Goal: Task Accomplishment & Management: Use online tool/utility

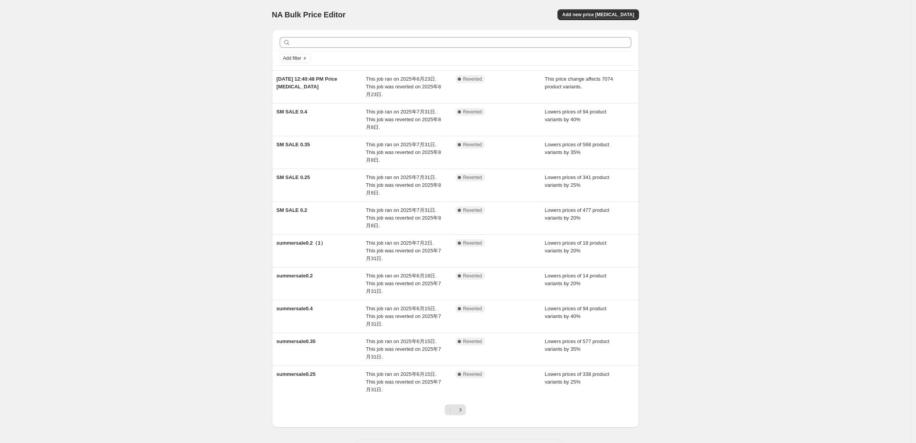
click at [159, 406] on div "NA Bulk Price Editor. This page is ready NA Bulk Price Editor Add new price [ME…" at bounding box center [455, 237] width 910 height 475
click at [461, 410] on icon "Next" at bounding box center [461, 409] width 2 height 3
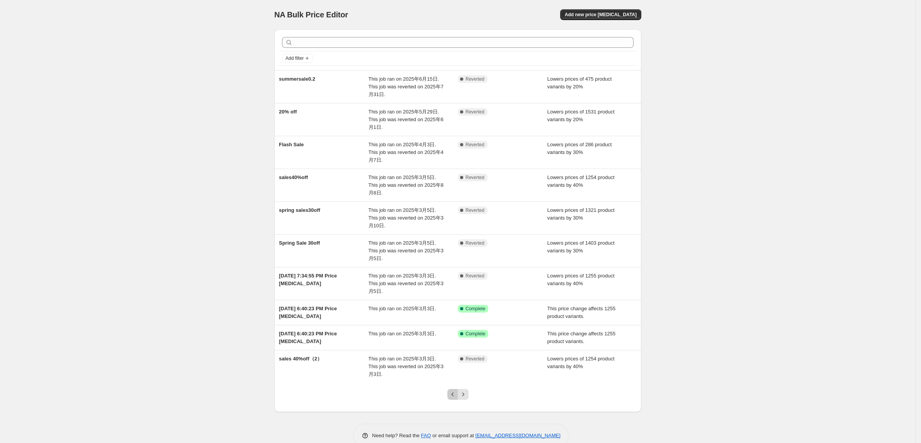
click at [448, 389] on button "Previous" at bounding box center [452, 394] width 11 height 11
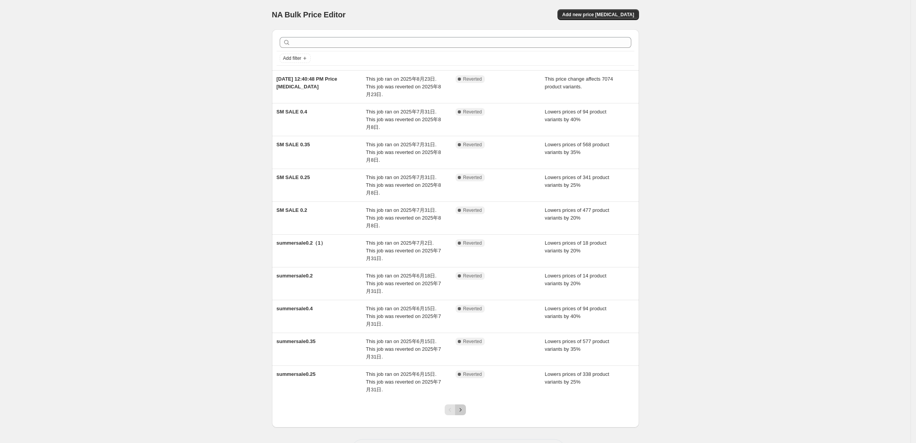
click at [460, 407] on icon "Next" at bounding box center [460, 410] width 8 height 8
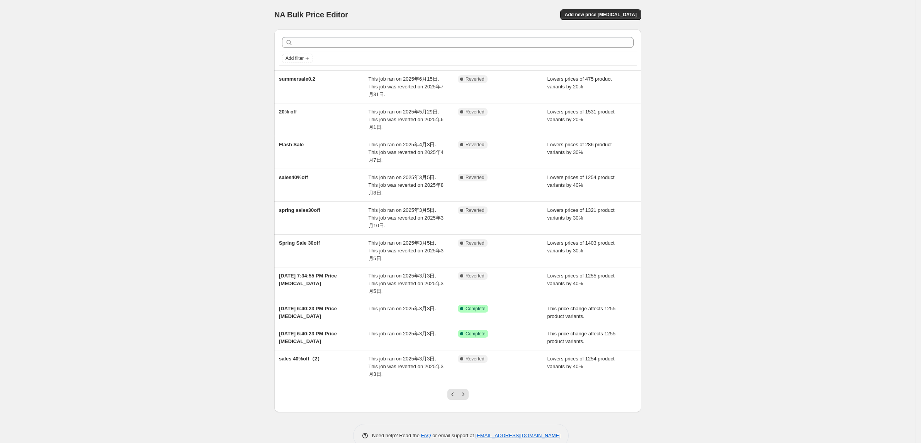
click at [120, 118] on div "NA Bulk Price Editor. This page is ready NA Bulk Price Editor Add new price cha…" at bounding box center [457, 230] width 915 height 460
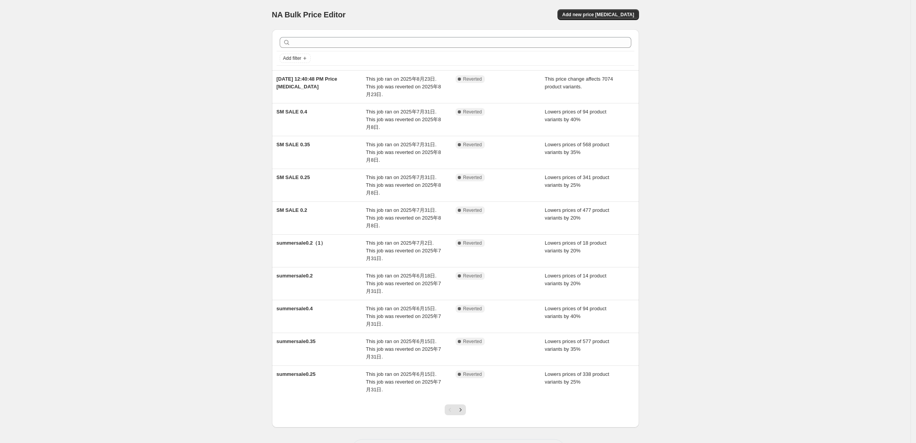
drag, startPoint x: 193, startPoint y: 158, endPoint x: 604, endPoint y: 46, distance: 425.1
click at [194, 159] on div "NA Bulk Price Editor. This page is ready NA Bulk Price Editor Add new price cha…" at bounding box center [455, 237] width 910 height 475
click at [597, 16] on span "Add new price change job" at bounding box center [598, 15] width 72 height 6
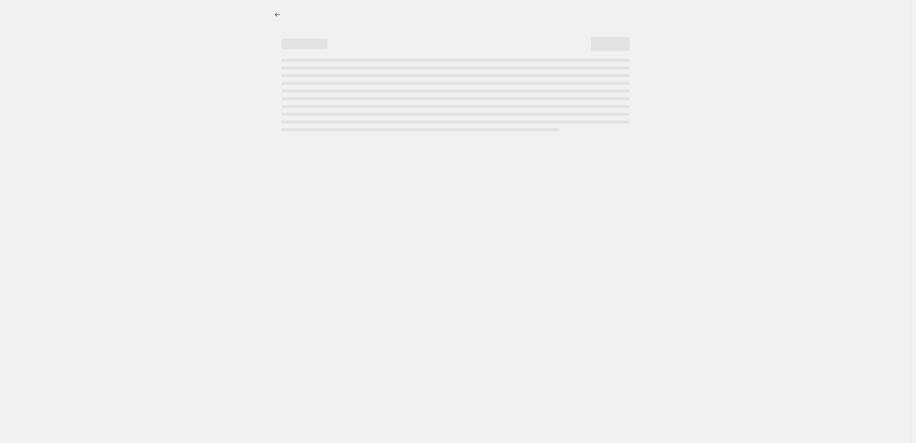
select select "percentage"
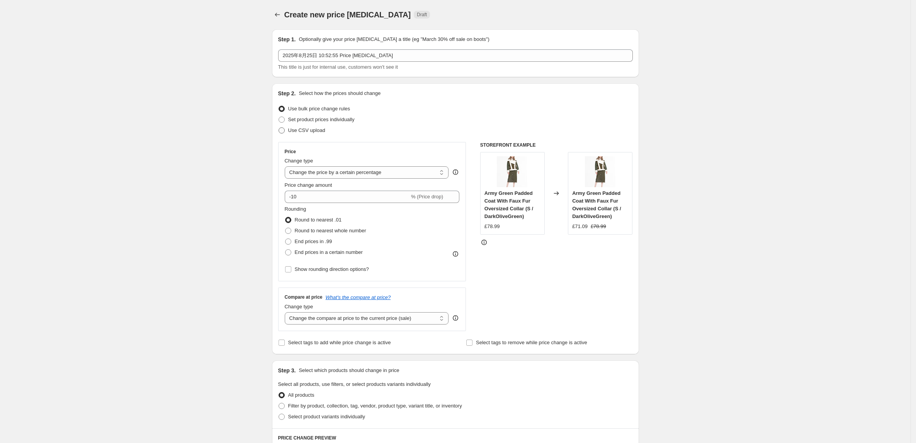
click at [298, 127] on span "Use CSV upload" at bounding box center [306, 130] width 37 height 6
click at [279, 127] on input "Use CSV upload" at bounding box center [278, 127] width 0 height 0
radio input "true"
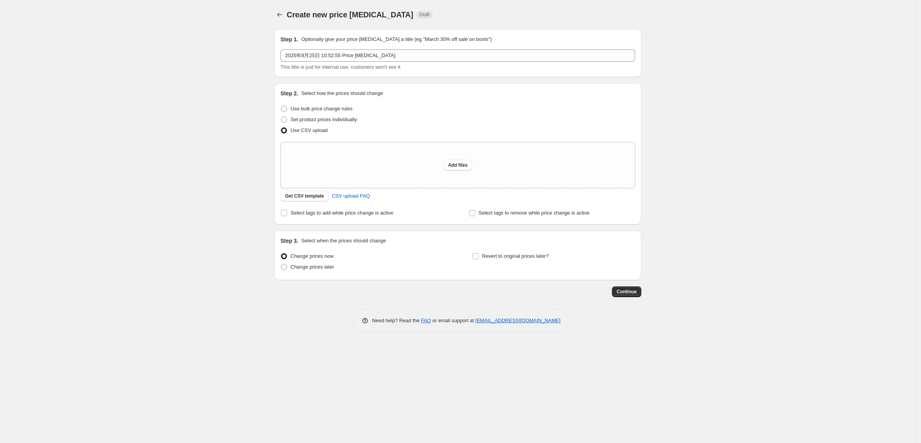
drag, startPoint x: 146, startPoint y: 173, endPoint x: 212, endPoint y: 197, distance: 70.1
click at [146, 173] on div "Create new price change job. This page is ready Create new price change job Dra…" at bounding box center [457, 221] width 915 height 443
click at [344, 197] on span "CSV upload FAQ" at bounding box center [351, 196] width 38 height 8
click at [179, 206] on div "Create new price change job. This page is ready Create new price change job Dra…" at bounding box center [457, 221] width 915 height 443
click at [449, 165] on span "Add files" at bounding box center [458, 165] width 20 height 6
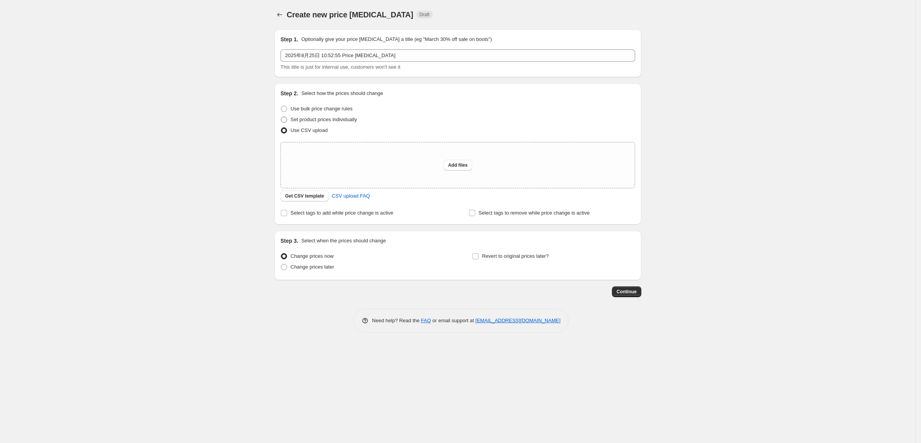
click at [320, 117] on span "Set product prices individually" at bounding box center [323, 120] width 66 height 6
click at [281, 117] on input "Set product prices individually" at bounding box center [281, 117] width 0 height 0
radio input "true"
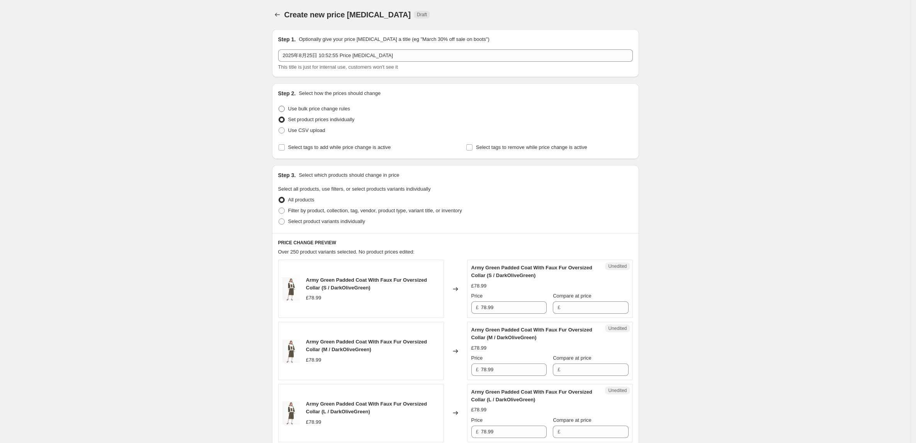
click at [312, 107] on span "Use bulk price change rules" at bounding box center [319, 109] width 62 height 6
click at [279, 106] on input "Use bulk price change rules" at bounding box center [278, 106] width 0 height 0
radio input "true"
select select "percentage"
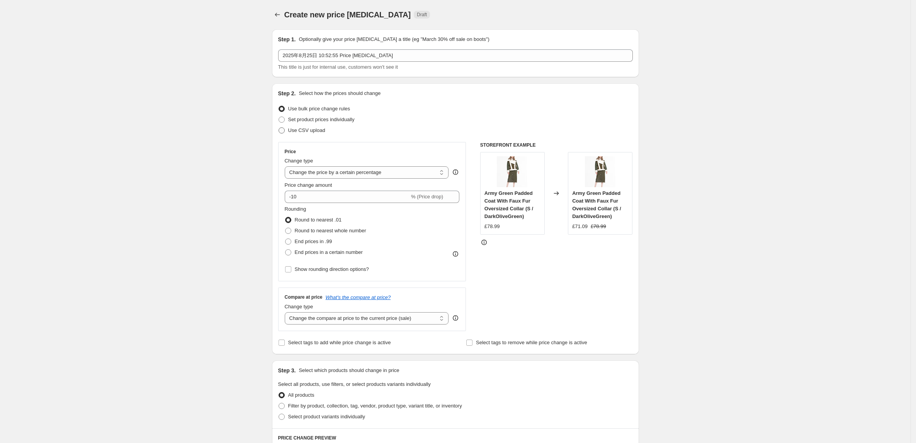
click at [307, 127] on span "Use CSV upload" at bounding box center [306, 130] width 37 height 6
click at [279, 127] on input "Use CSV upload" at bounding box center [278, 127] width 0 height 0
radio input "true"
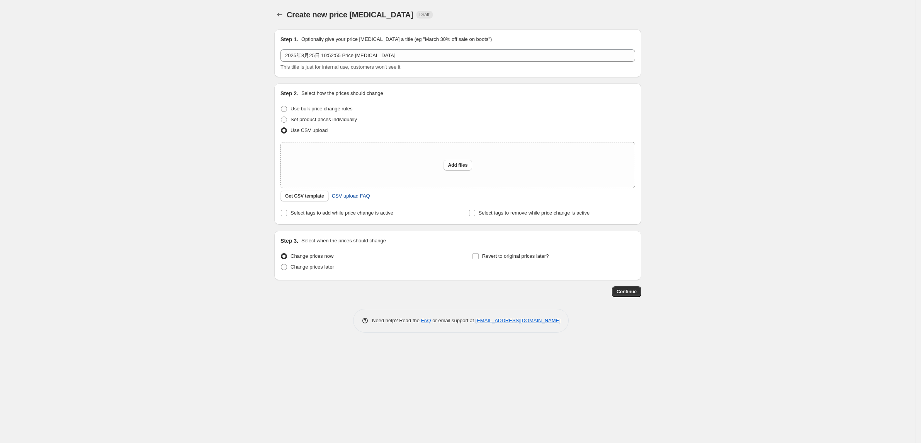
click at [340, 198] on span "CSV upload FAQ" at bounding box center [351, 196] width 38 height 8
click at [304, 122] on span "Set product prices individually" at bounding box center [323, 120] width 66 height 6
click at [281, 117] on input "Set product prices individually" at bounding box center [281, 117] width 0 height 0
radio input "true"
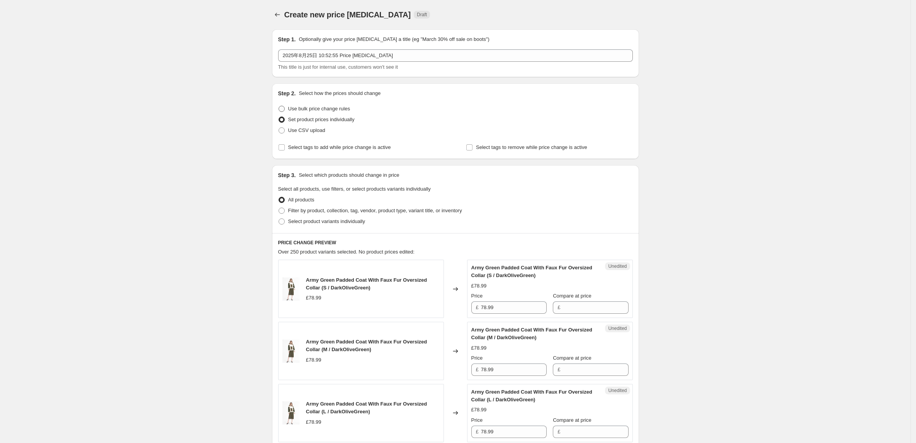
click at [299, 107] on span "Use bulk price change rules" at bounding box center [319, 109] width 62 height 6
click at [279, 106] on input "Use bulk price change rules" at bounding box center [278, 106] width 0 height 0
radio input "true"
select select "percentage"
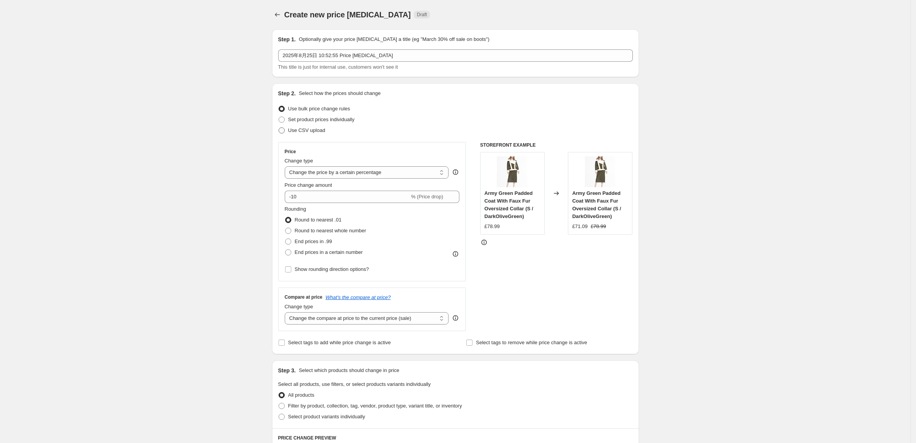
click at [301, 131] on span "Use CSV upload" at bounding box center [306, 130] width 37 height 6
click at [279, 128] on input "Use CSV upload" at bounding box center [278, 127] width 0 height 0
radio input "true"
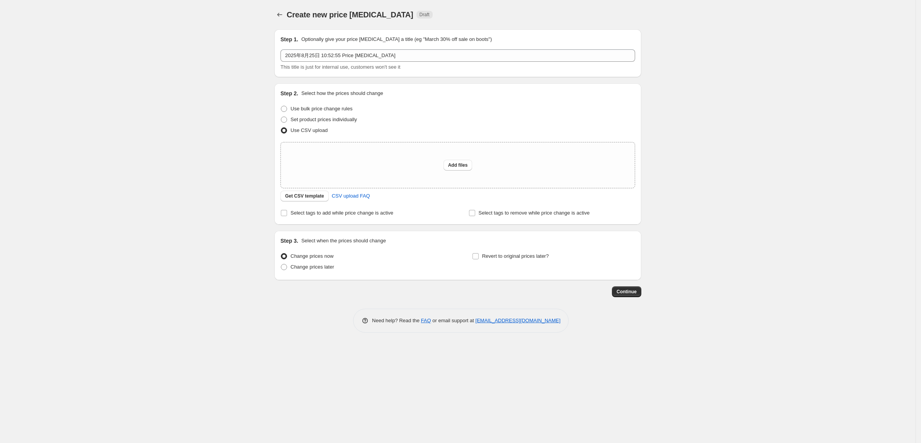
drag, startPoint x: 201, startPoint y: 212, endPoint x: 329, endPoint y: 203, distance: 128.1
click at [204, 212] on div "Create new price change job. This page is ready Create new price change job Dra…" at bounding box center [457, 221] width 915 height 443
click at [452, 164] on span "Add files" at bounding box center [458, 165] width 20 height 6
click at [144, 79] on div "Create new price change job. This page is ready Create new price change job Dra…" at bounding box center [457, 221] width 915 height 443
click at [69, 197] on div "Create new price change job. This page is ready Create new price change job Dra…" at bounding box center [457, 221] width 915 height 443
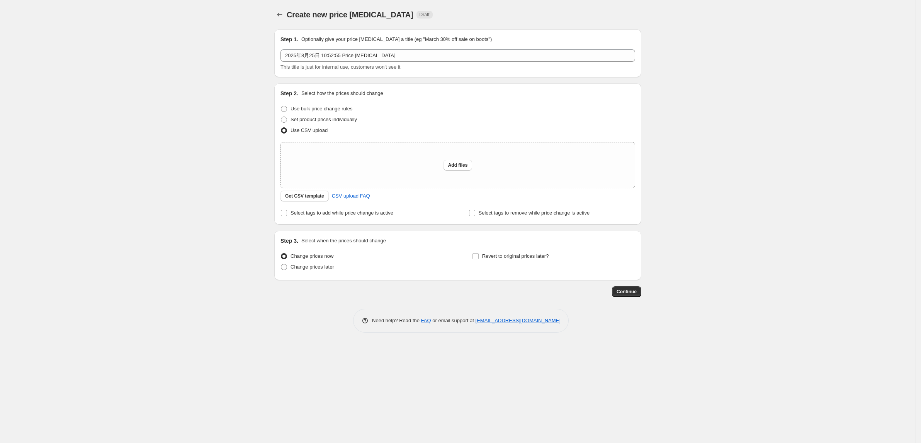
click at [260, 400] on div "Create new price change job. This page is ready Create new price change job Dra…" at bounding box center [457, 221] width 915 height 443
click at [301, 197] on span "Get CSV template" at bounding box center [304, 196] width 39 height 6
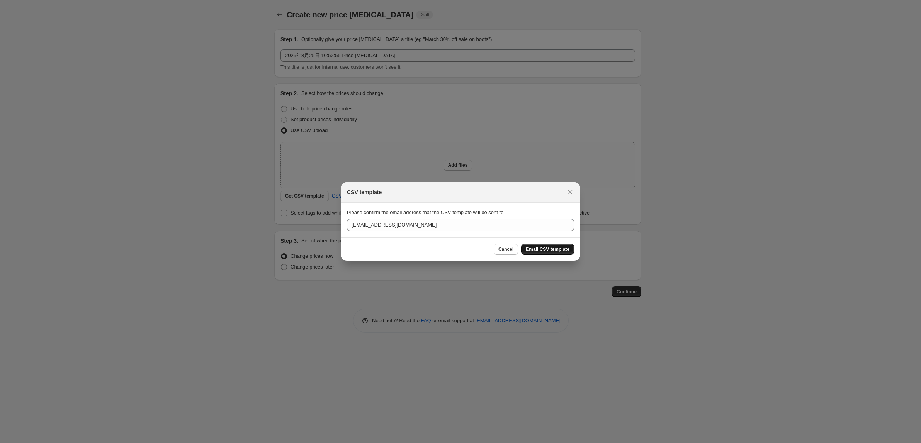
click at [549, 252] on span "Email CSV template" at bounding box center [548, 249] width 44 height 6
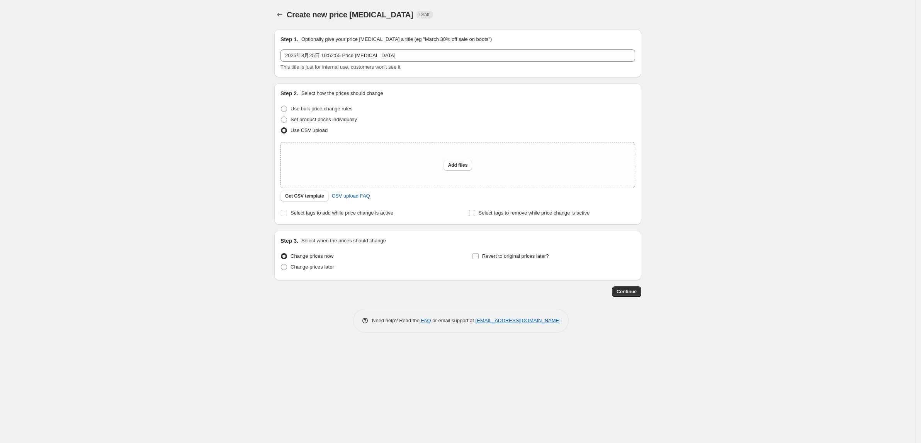
click at [65, 110] on div "Create new price change job. This page is ready Create new price change job Dra…" at bounding box center [457, 221] width 915 height 443
click at [202, 174] on div "Create new price change job. This page is ready Create new price change job Dra…" at bounding box center [457, 221] width 915 height 443
click at [456, 168] on span "Add files" at bounding box center [458, 165] width 20 height 6
type input "C:\fakepath\csv_template_user_15693.csv"
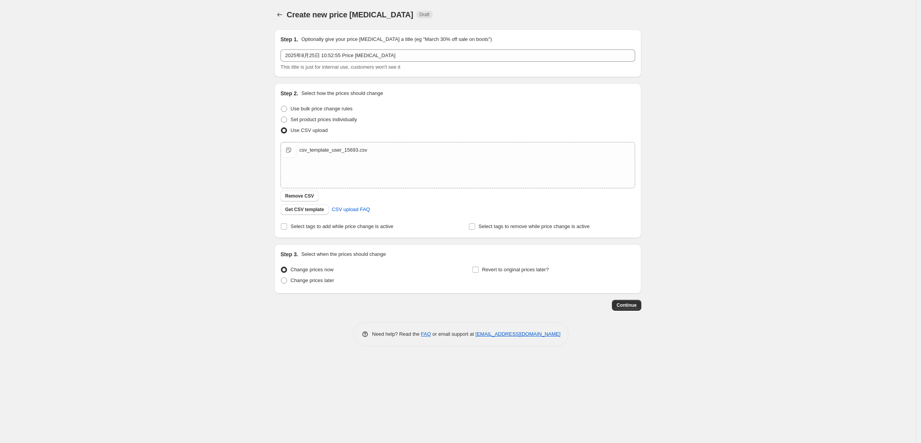
click at [188, 171] on div "Create new price change job. This page is ready Create new price change job Dra…" at bounding box center [457, 221] width 915 height 443
click at [146, 86] on div "Create new price change job. This page is ready Create new price change job Dra…" at bounding box center [457, 221] width 915 height 443
click at [622, 304] on span "Continue" at bounding box center [626, 305] width 20 height 6
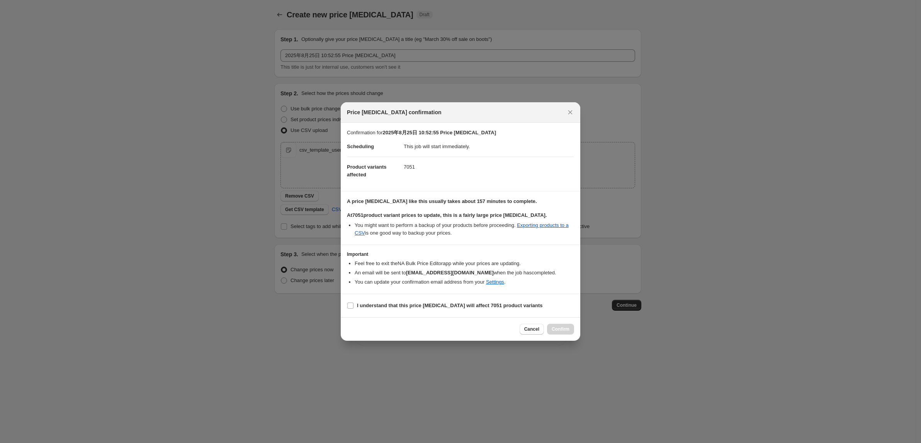
drag, startPoint x: 351, startPoint y: 306, endPoint x: 345, endPoint y: 309, distance: 6.2
click at [351, 307] on input "I understand that this price change job will affect 7051 product variants" at bounding box center [350, 306] width 6 height 6
checkbox input "true"
click at [210, 201] on div at bounding box center [460, 221] width 921 height 443
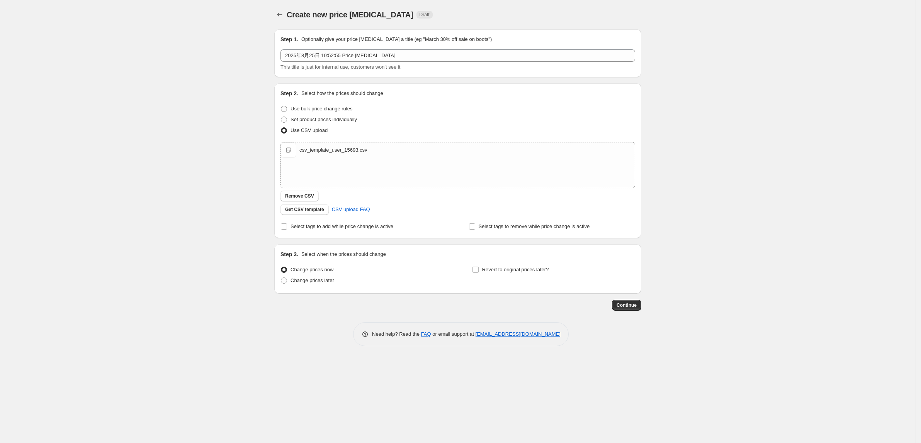
drag, startPoint x: 232, startPoint y: 99, endPoint x: 237, endPoint y: 10, distance: 89.3
click at [233, 99] on div "Create new price change job. This page is ready Create new price change job Dra…" at bounding box center [457, 221] width 915 height 443
click at [294, 366] on div "Create new price change job. This page is ready Create new price change job Dra…" at bounding box center [457, 221] width 915 height 443
click at [626, 305] on span "Continue" at bounding box center [626, 305] width 20 height 6
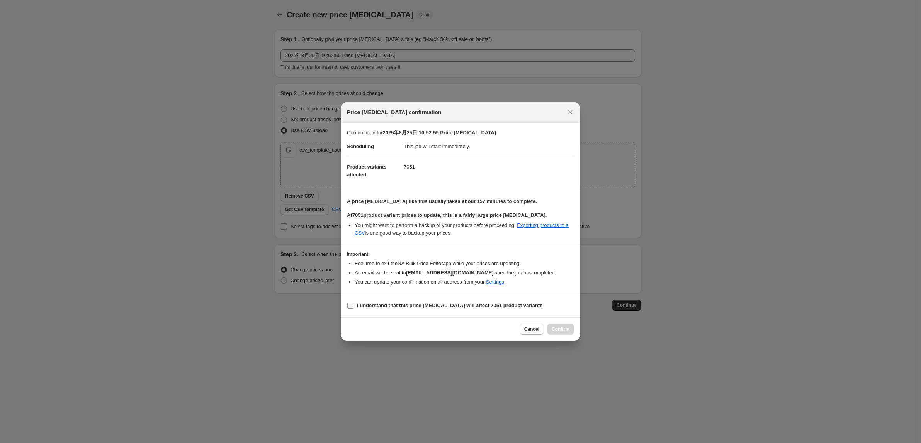
click at [356, 303] on label "I understand that this price change job will affect 7051 product variants" at bounding box center [445, 305] width 196 height 11
click at [353, 303] on input "I understand that this price change job will affect 7051 product variants" at bounding box center [350, 306] width 6 height 6
checkbox input "true"
click at [558, 331] on span "Confirm" at bounding box center [560, 329] width 18 height 6
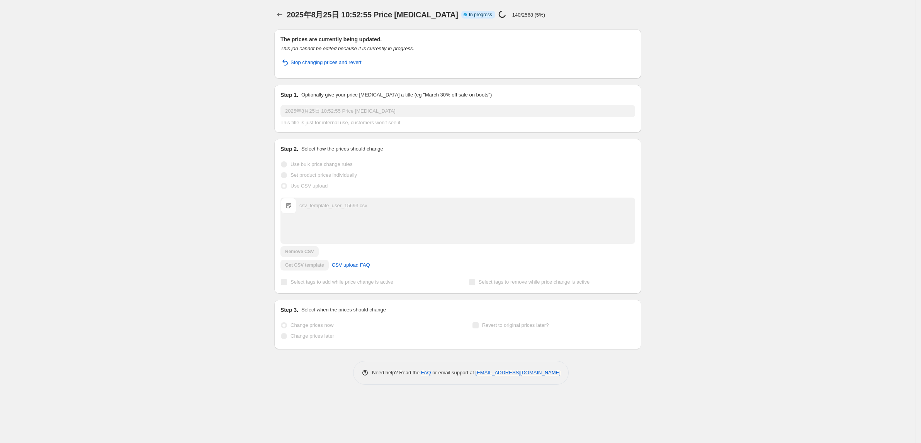
click at [46, 150] on div "2025年8月25日 10:52:55 Price change job. This page is ready 2025年8月25日 10:52:55 Pr…" at bounding box center [457, 221] width 915 height 443
click at [150, 29] on div "2025年8月25日 10:52:55 Price change job. This page is ready 2025年8月25日 10:52:55 Pr…" at bounding box center [457, 221] width 915 height 443
click at [64, 173] on div "2025年8月25日 10:52:55 Price change job. This page is ready 2025年8月25日 10:52:55 Pr…" at bounding box center [457, 221] width 915 height 443
click at [276, 15] on icon "Price change jobs" at bounding box center [280, 15] width 8 height 8
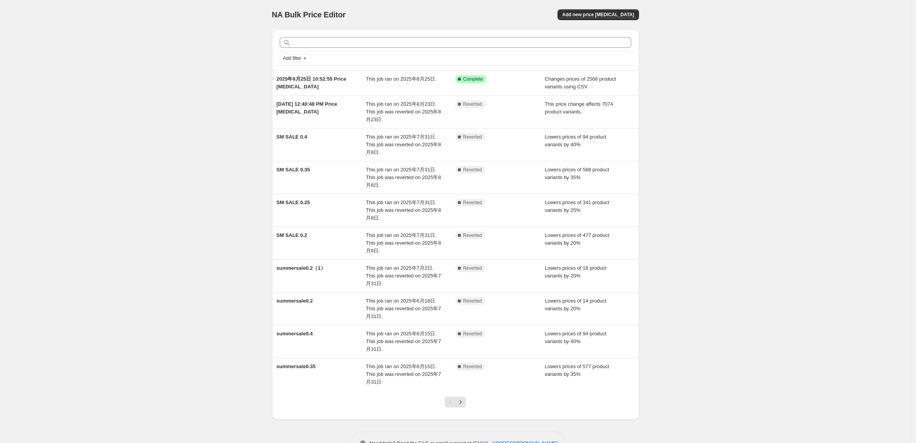
click at [156, 144] on div "NA Bulk Price Editor. This page is ready NA Bulk Price Editor Add new price cha…" at bounding box center [455, 233] width 910 height 467
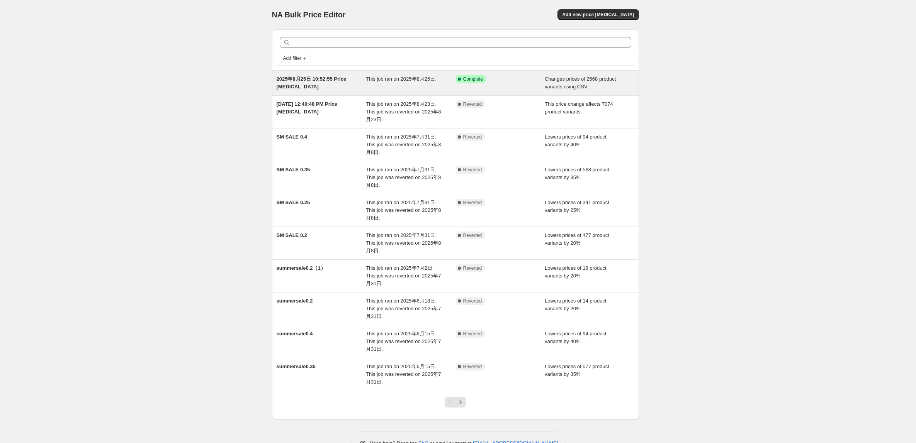
click at [300, 88] on span "2025年8月25日 10:52:55 Price change job" at bounding box center [311, 83] width 70 height 14
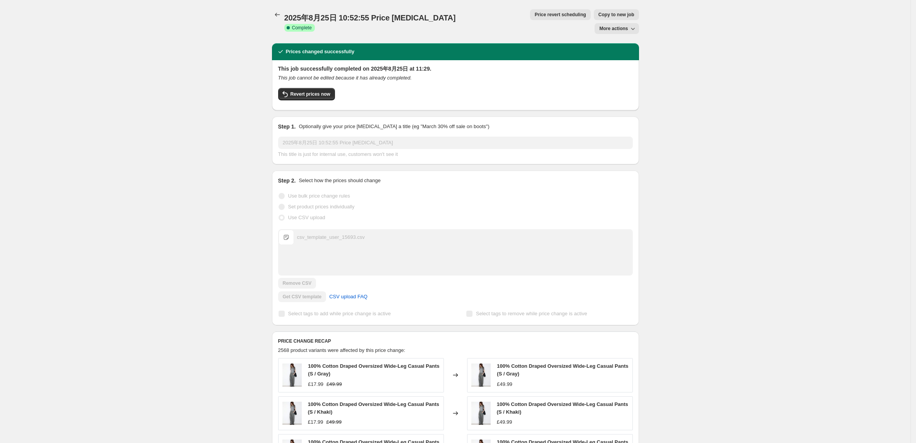
scroll to position [212, 0]
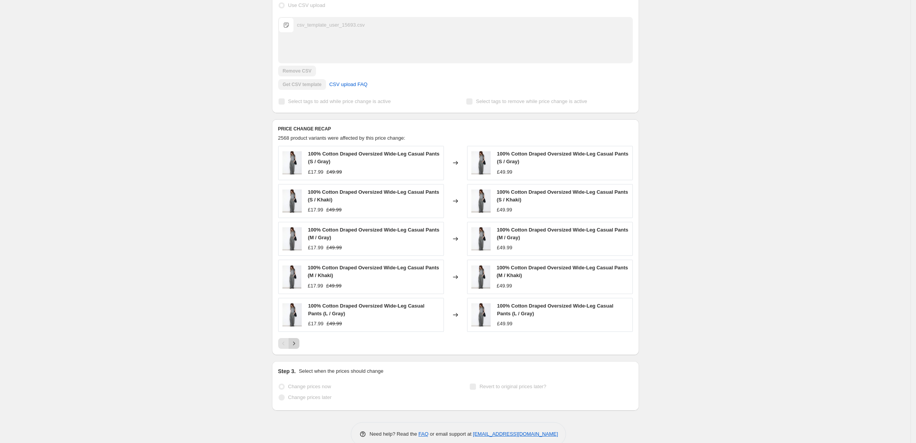
click at [295, 340] on icon "Next" at bounding box center [294, 344] width 8 height 8
click at [117, 104] on div "2025年8月25日 10:52:55 Price change job. This page is ready 2025年8月25日 10:52:55 Pr…" at bounding box center [455, 123] width 910 height 670
click at [144, 101] on div "2025年8月25日 10:52:55 Price change job. This page is ready 2025年8月25日 10:52:55 Pr…" at bounding box center [455, 123] width 910 height 670
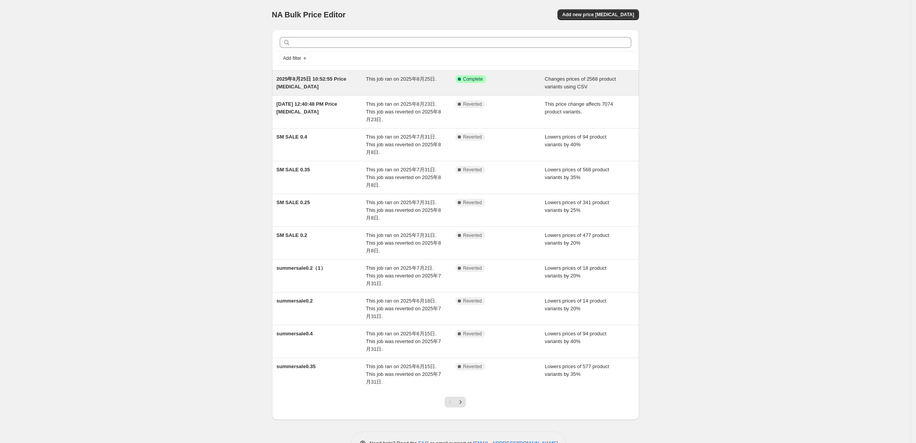
click at [312, 86] on div "2025年8月25日 10:52:55 Price change job" at bounding box center [321, 82] width 90 height 15
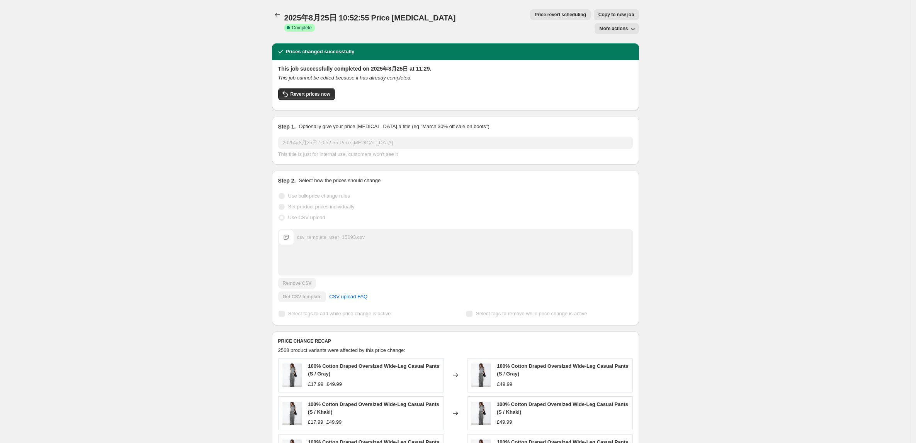
scroll to position [212, 0]
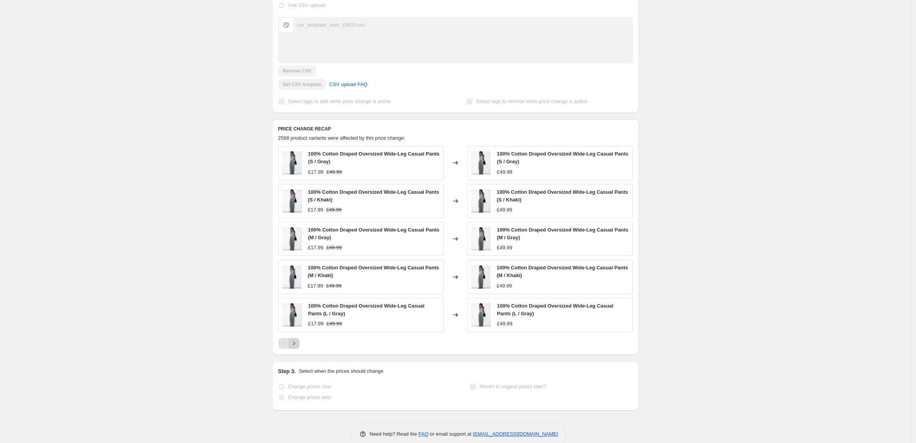
click at [295, 342] on icon "Next" at bounding box center [294, 343] width 2 height 3
